Goal: Task Accomplishment & Management: Manage account settings

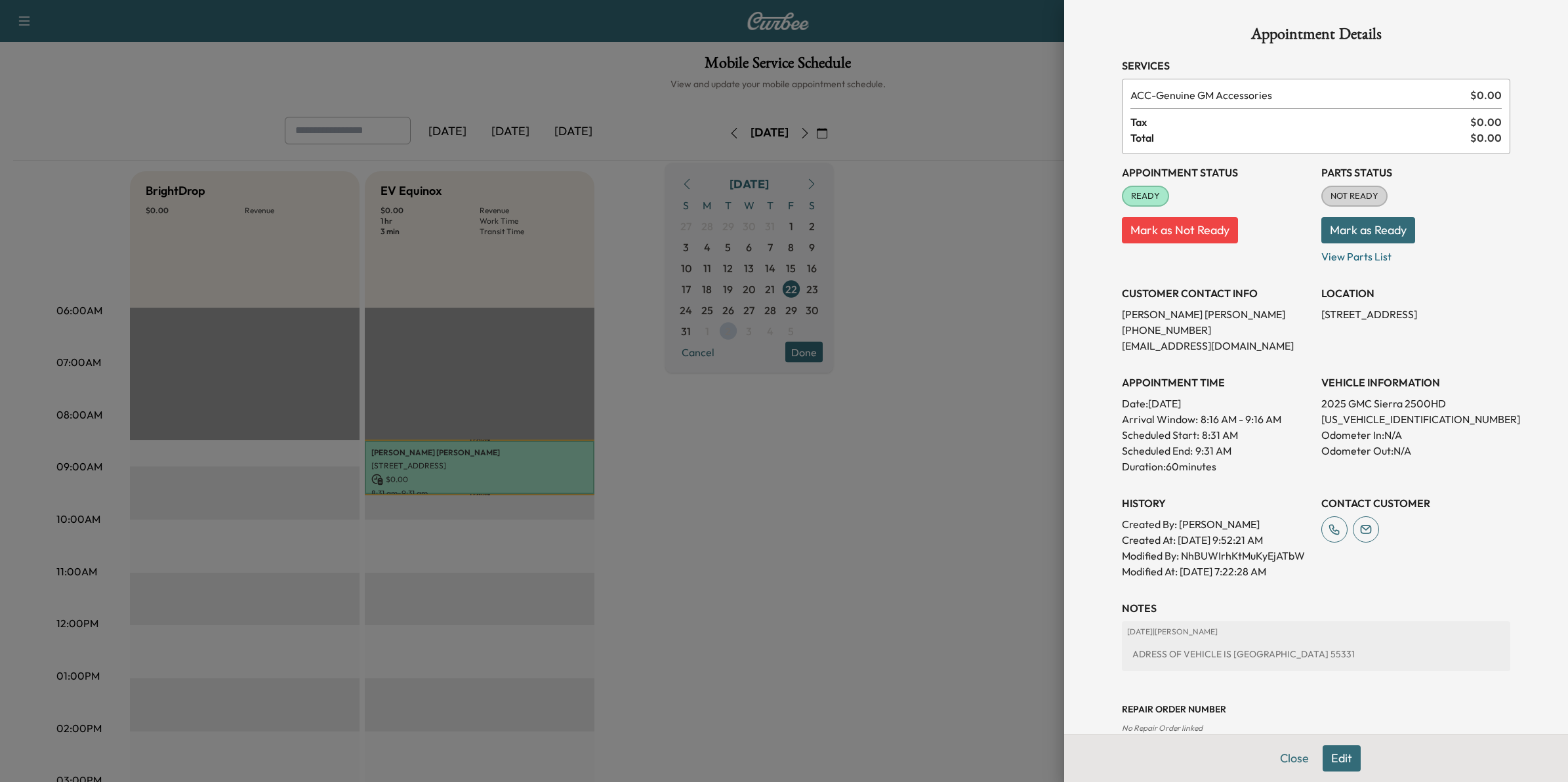
click at [962, 372] on div at bounding box center [784, 391] width 1568 height 782
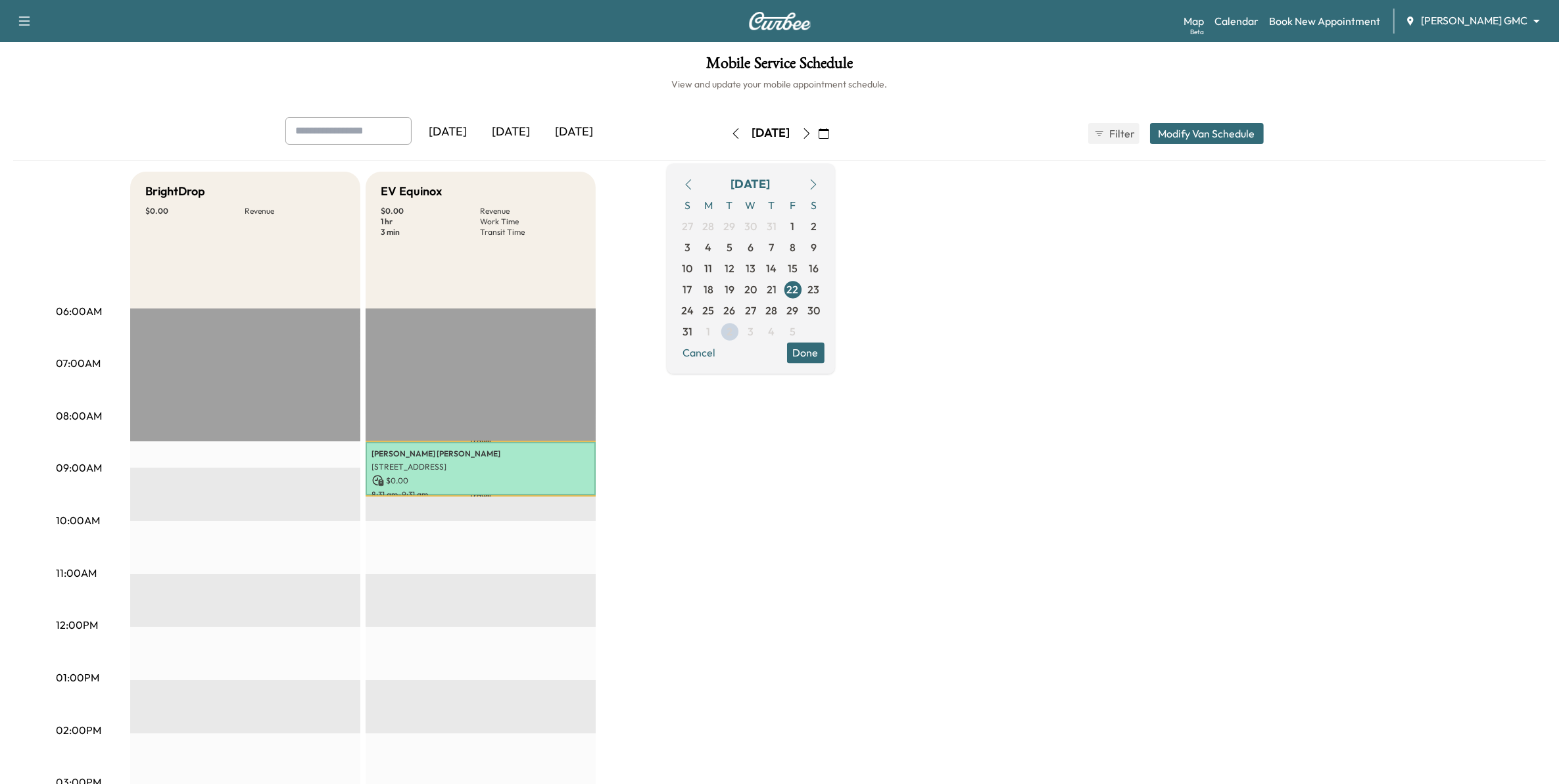
click at [517, 135] on div "[DATE]" at bounding box center [511, 132] width 63 height 30
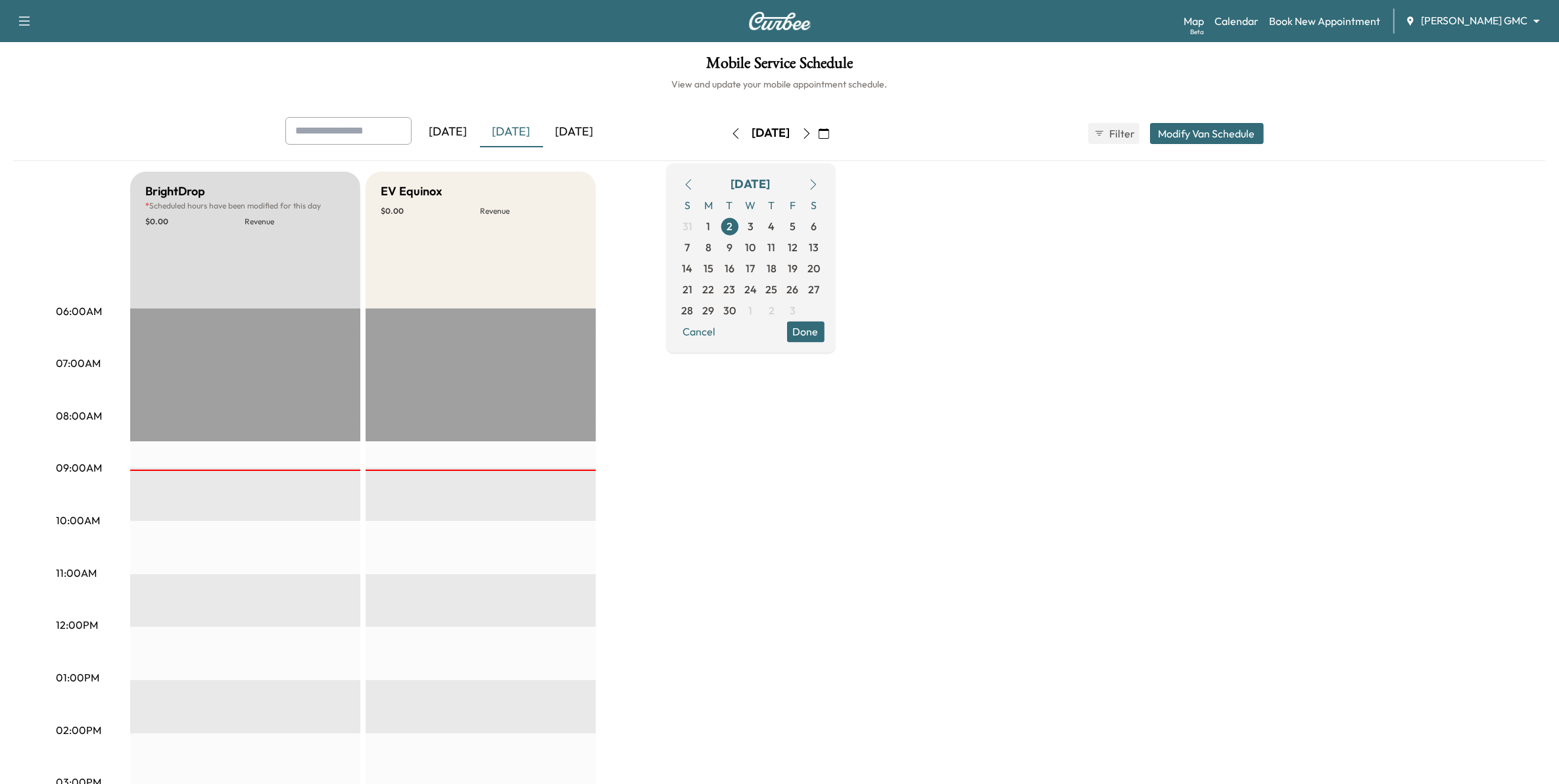
click at [1471, 21] on body "Support Log Out Map Beta Calendar Book New Appointment [PERSON_NAME] GMC ******…" at bounding box center [780, 392] width 1559 height 784
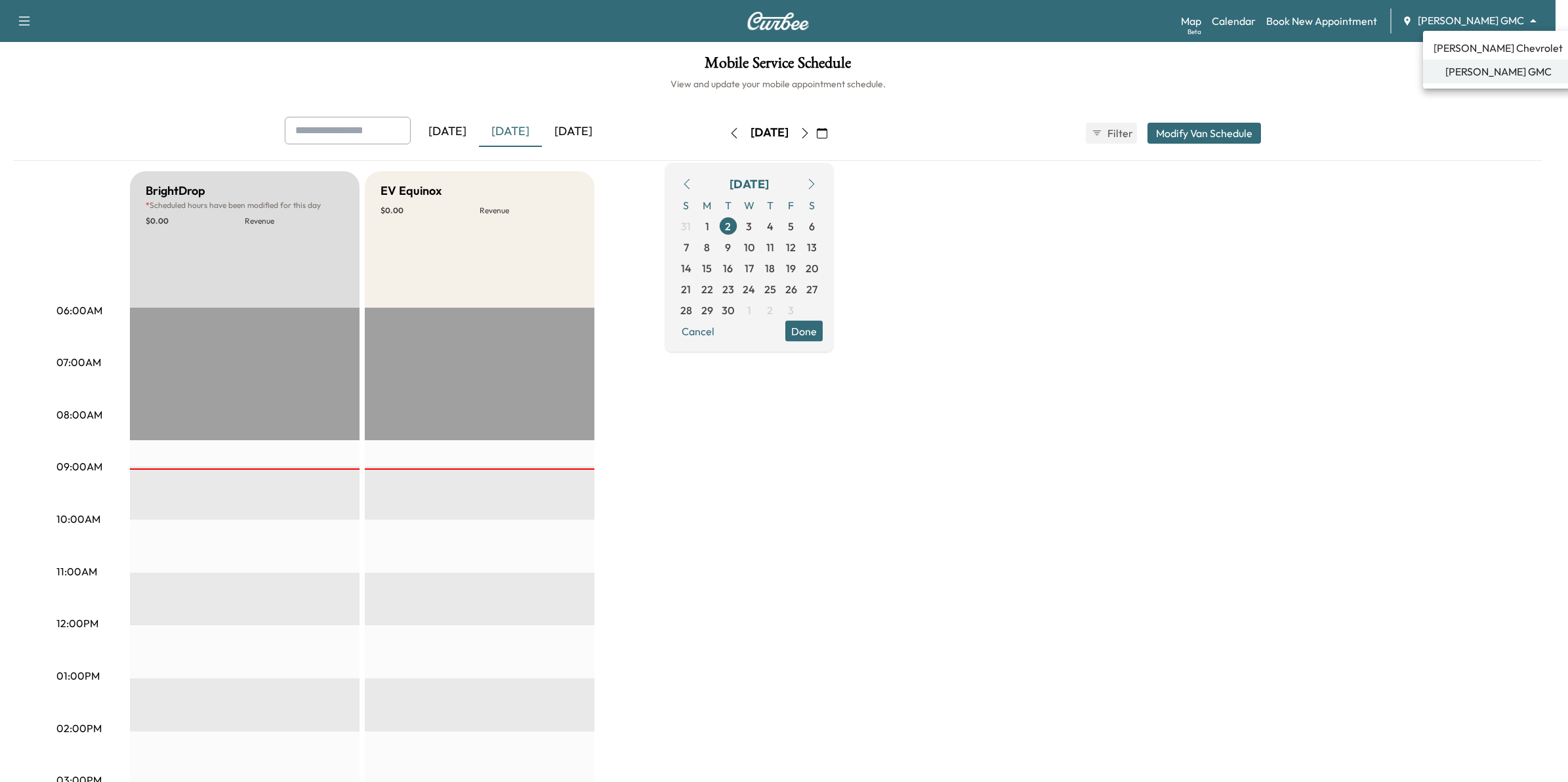
click at [1464, 52] on span "[PERSON_NAME] Chevrolet" at bounding box center [1498, 48] width 129 height 16
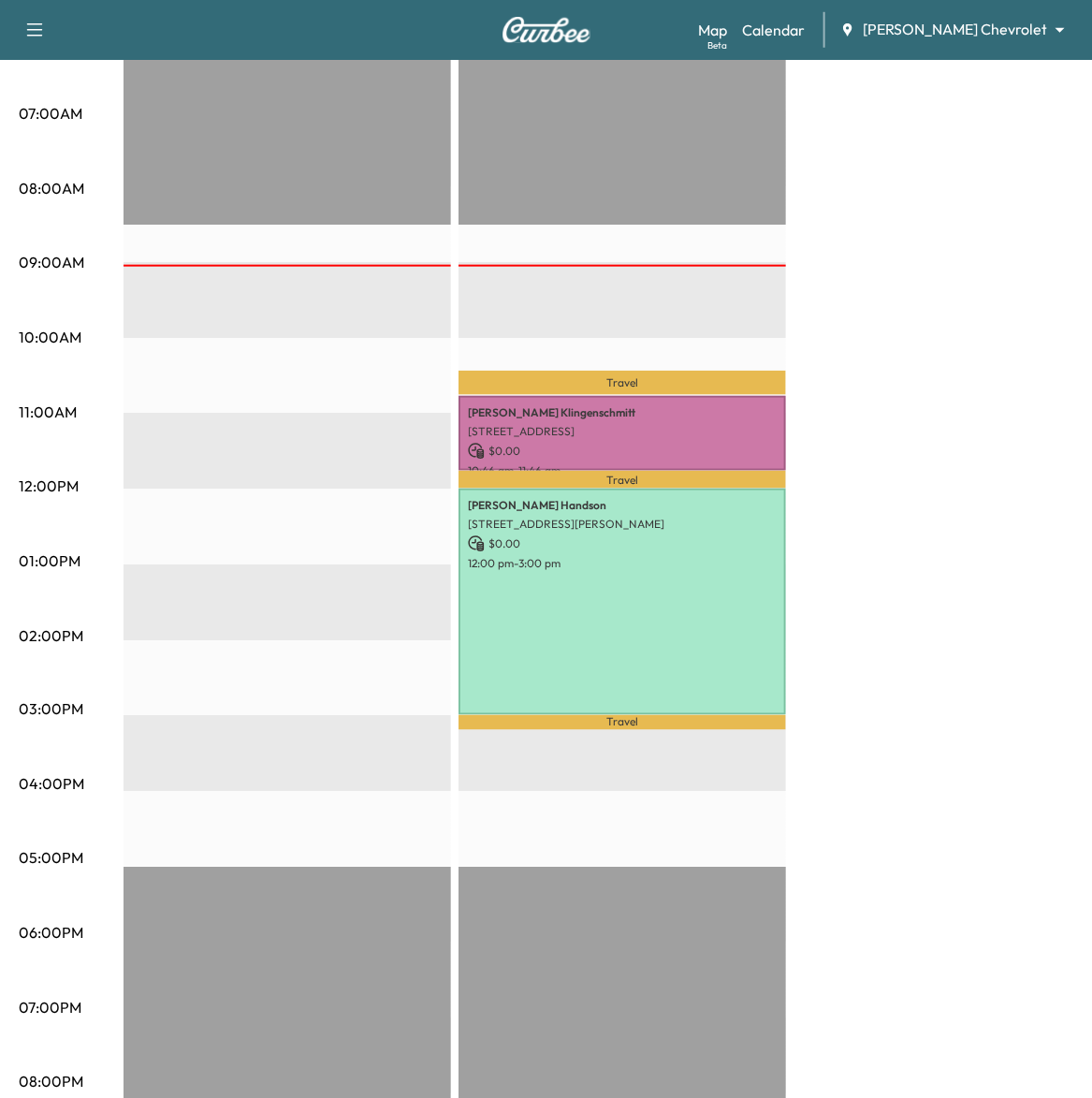
scroll to position [585, 0]
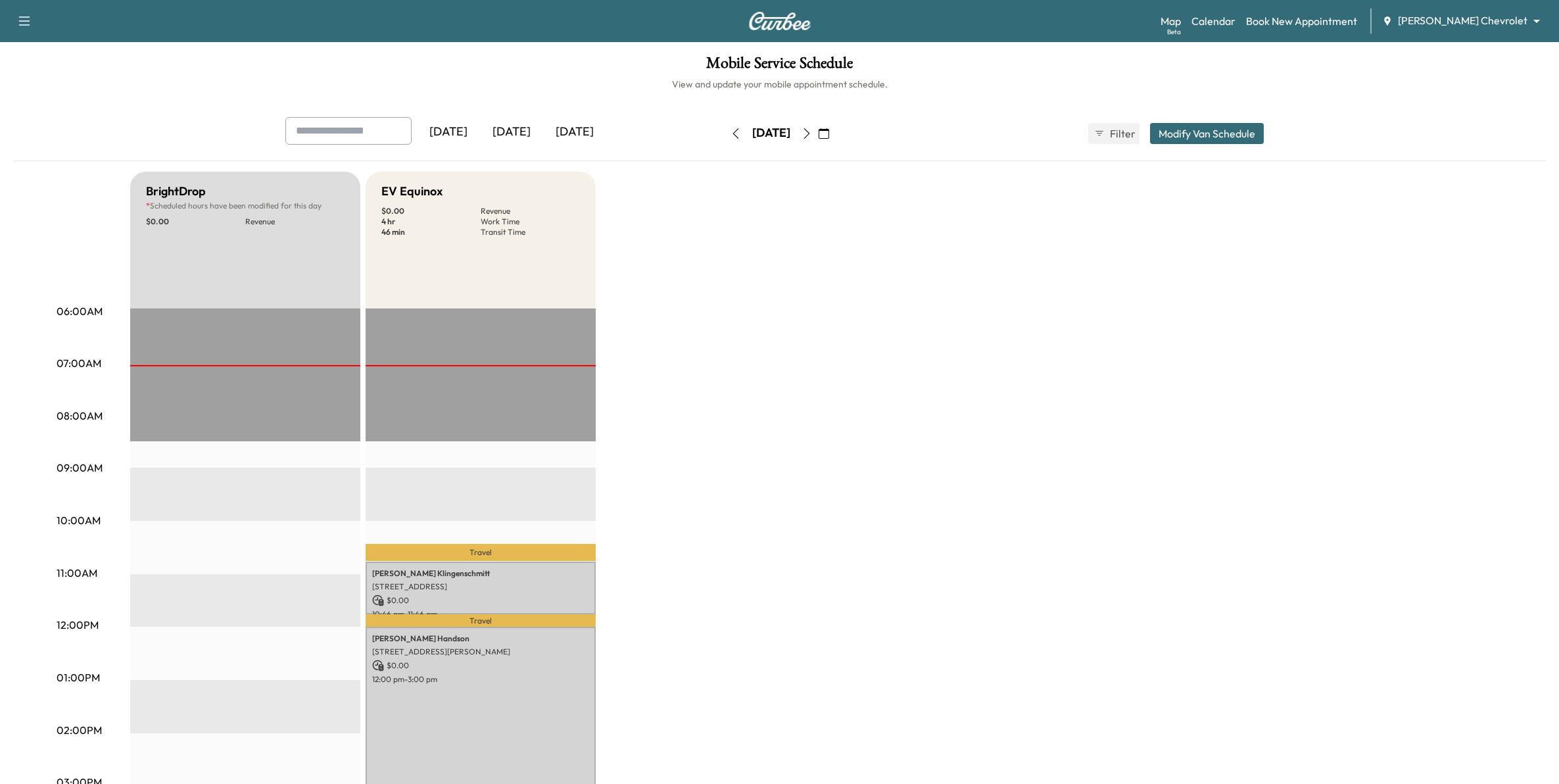
scroll to position [387, 0]
